Goal: Task Accomplishment & Management: Manage account settings

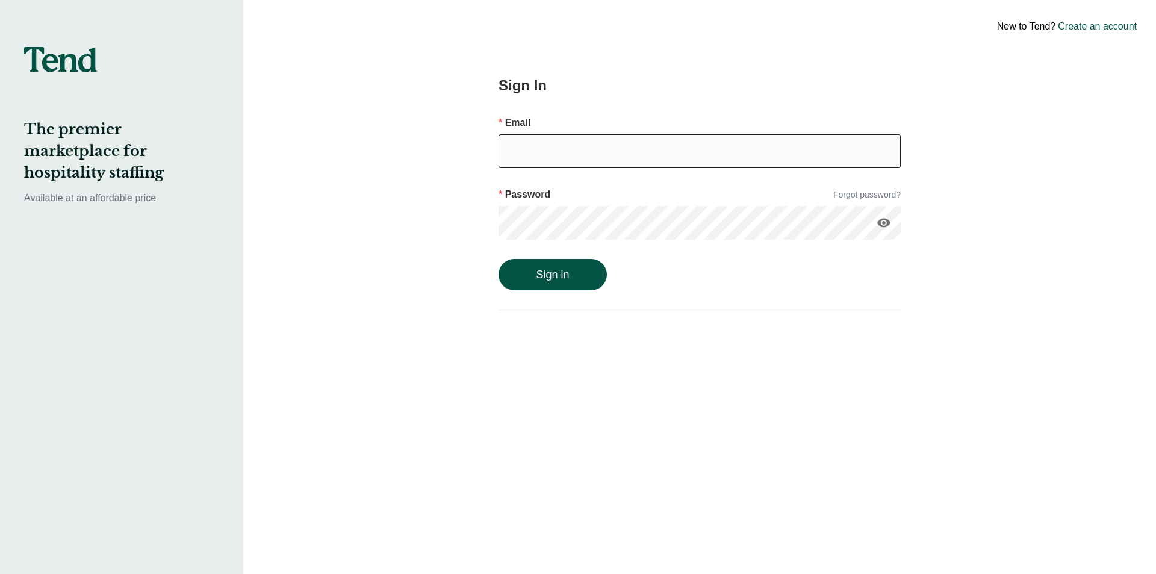
click at [539, 156] on input "email" at bounding box center [699, 151] width 402 height 34
paste input "[EMAIL_ADDRESS][DOMAIN_NAME]"
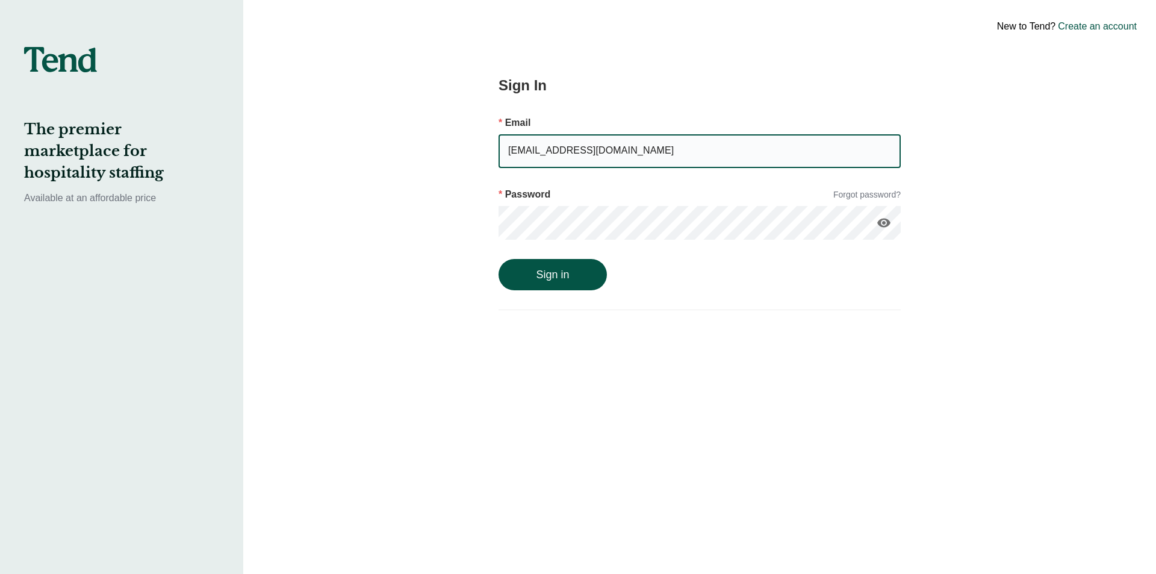
type input "[EMAIL_ADDRESS][DOMAIN_NAME]"
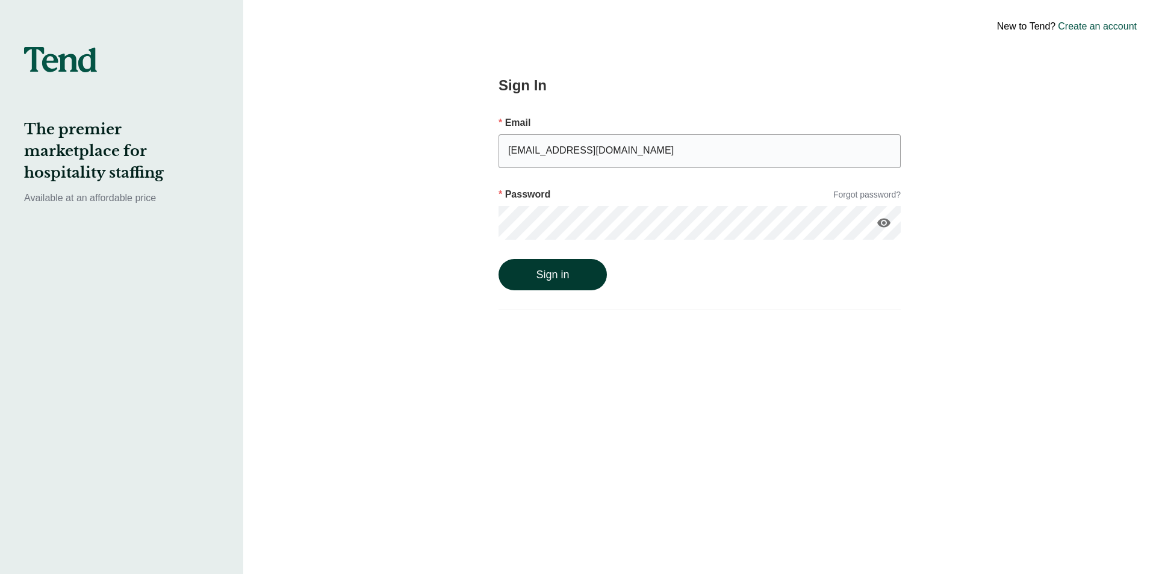
click at [550, 278] on button "Sign in" at bounding box center [552, 274] width 108 height 31
click at [482, 229] on div "Sign In Email [EMAIL_ADDRESS][DOMAIN_NAME] Password Forgot password? visibility…" at bounding box center [700, 287] width 494 height 574
click at [885, 220] on icon "visibility" at bounding box center [883, 222] width 14 height 14
click at [571, 298] on button "Sign in" at bounding box center [552, 286] width 108 height 31
